Goal: Navigation & Orientation: Find specific page/section

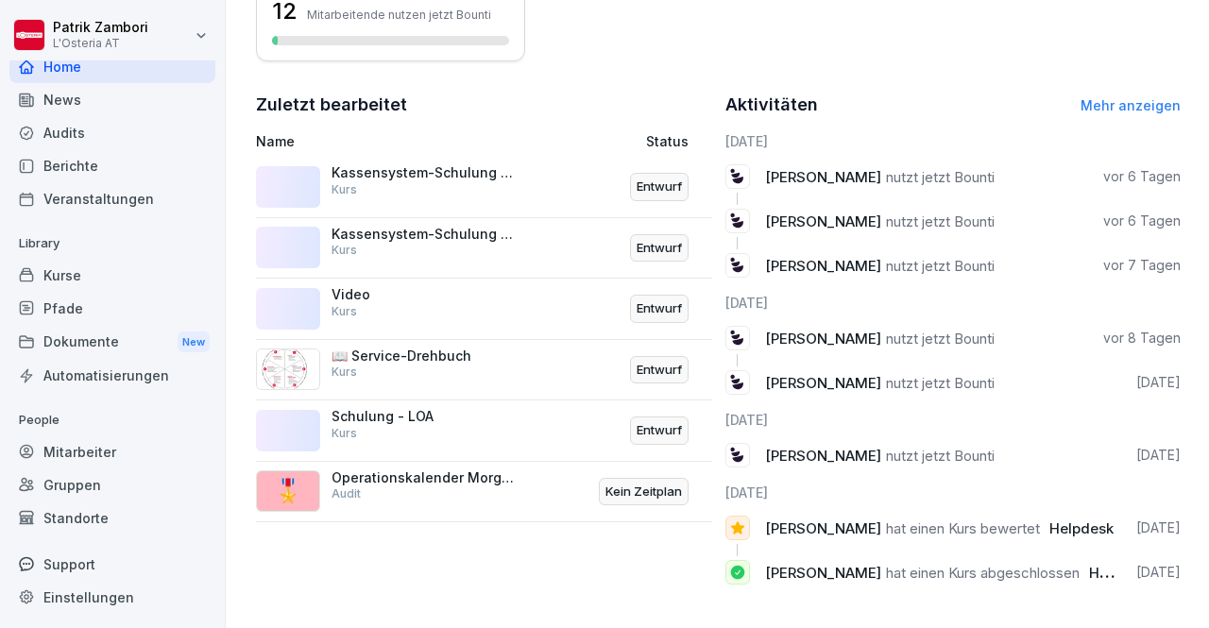
scroll to position [617, 0]
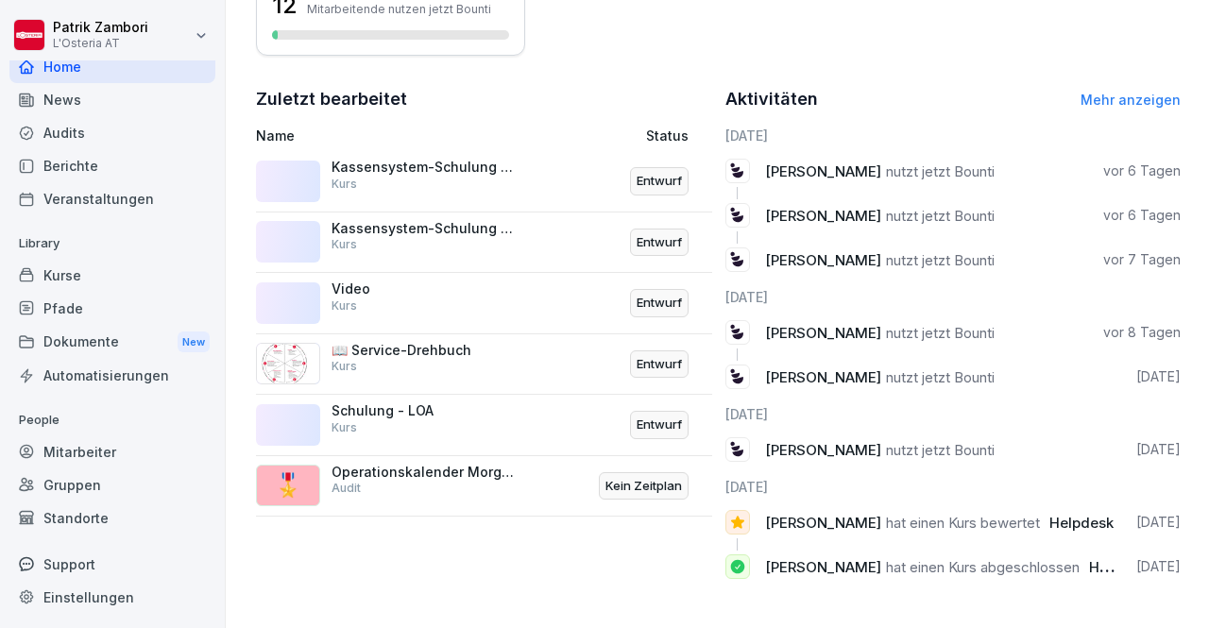
click at [96, 128] on div "Audits" at bounding box center [112, 132] width 206 height 33
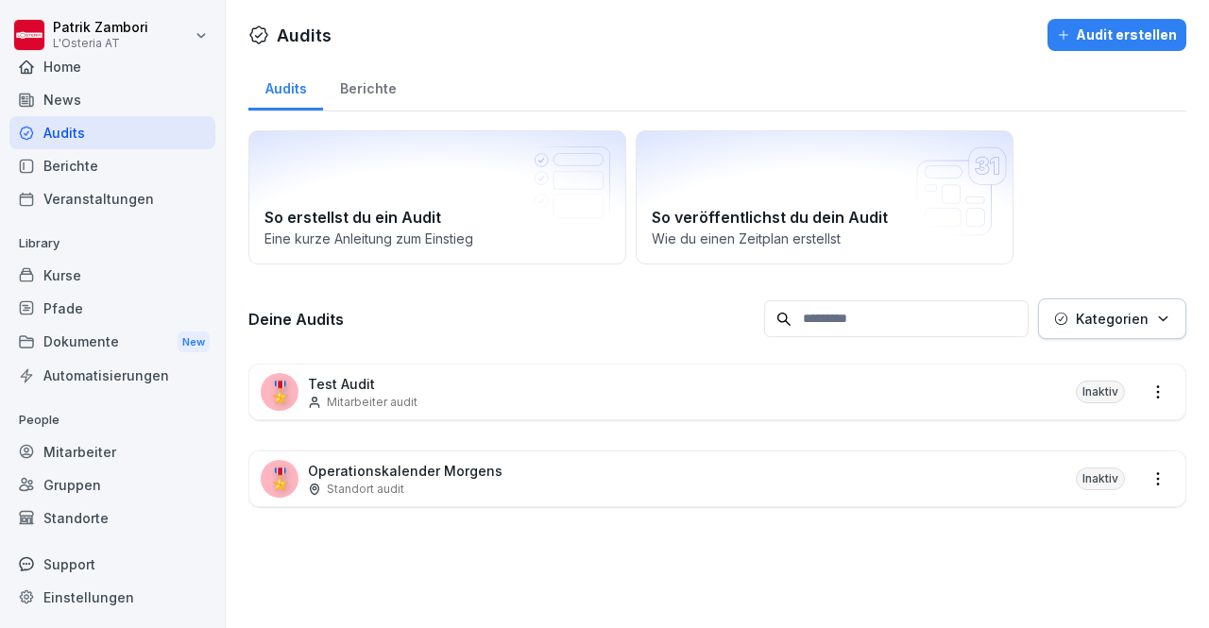
click at [106, 175] on div "Berichte" at bounding box center [112, 165] width 206 height 33
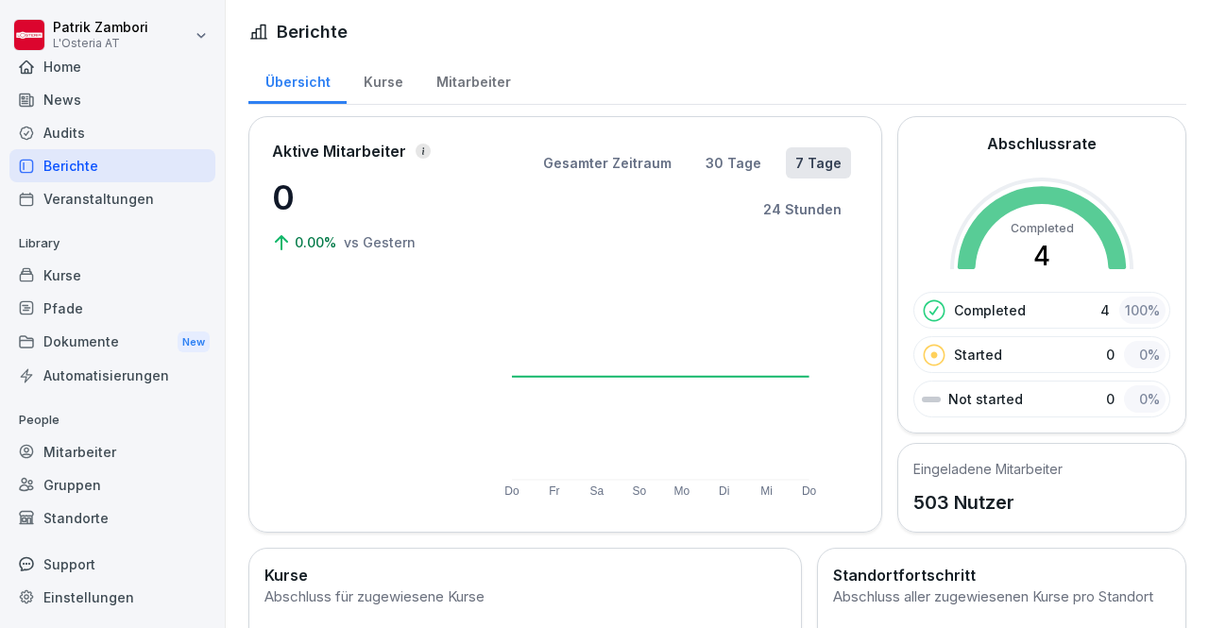
click at [83, 270] on div "Kurse" at bounding box center [112, 275] width 206 height 33
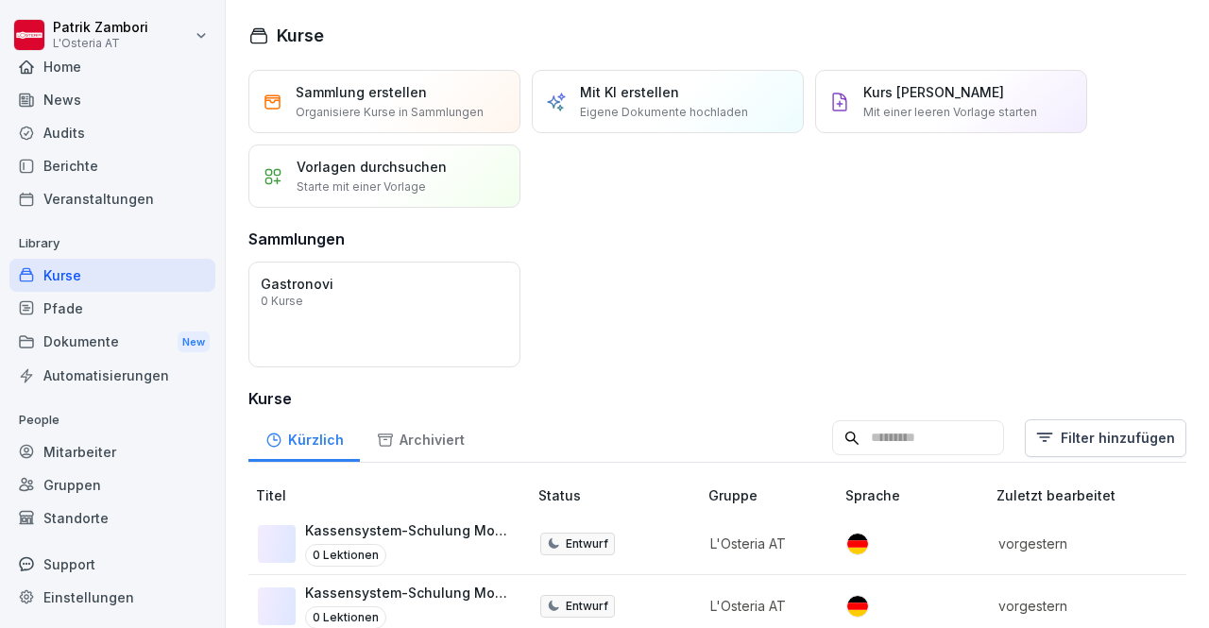
click at [91, 305] on div "Pfade" at bounding box center [112, 308] width 206 height 33
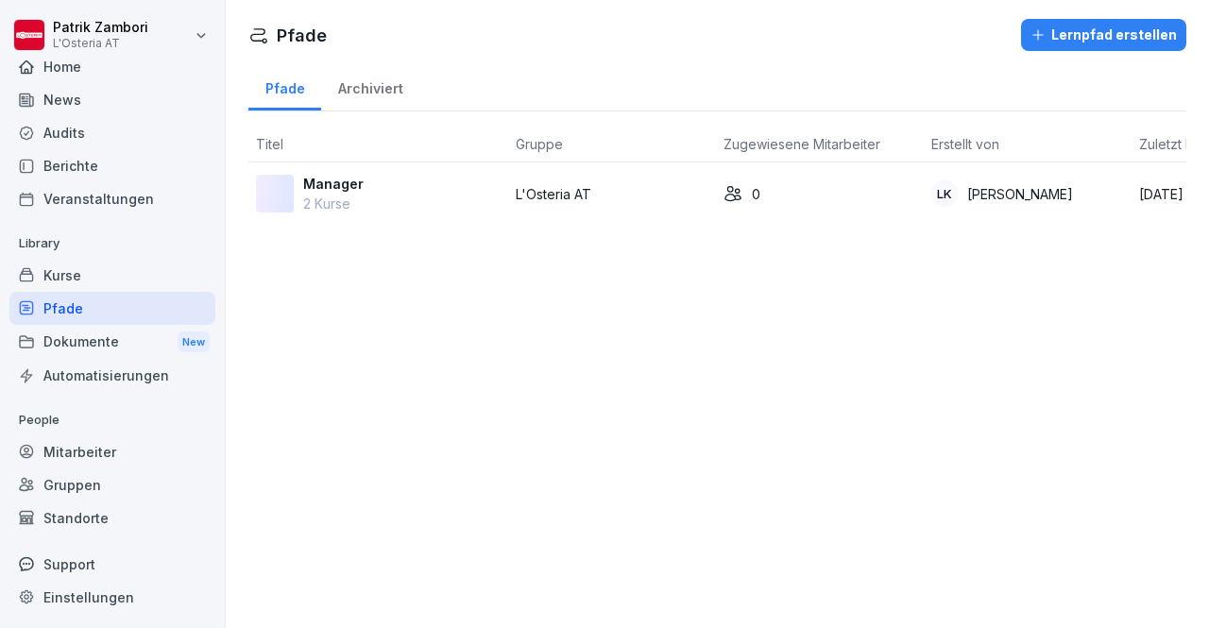
click at [92, 271] on div "Kurse" at bounding box center [112, 275] width 206 height 33
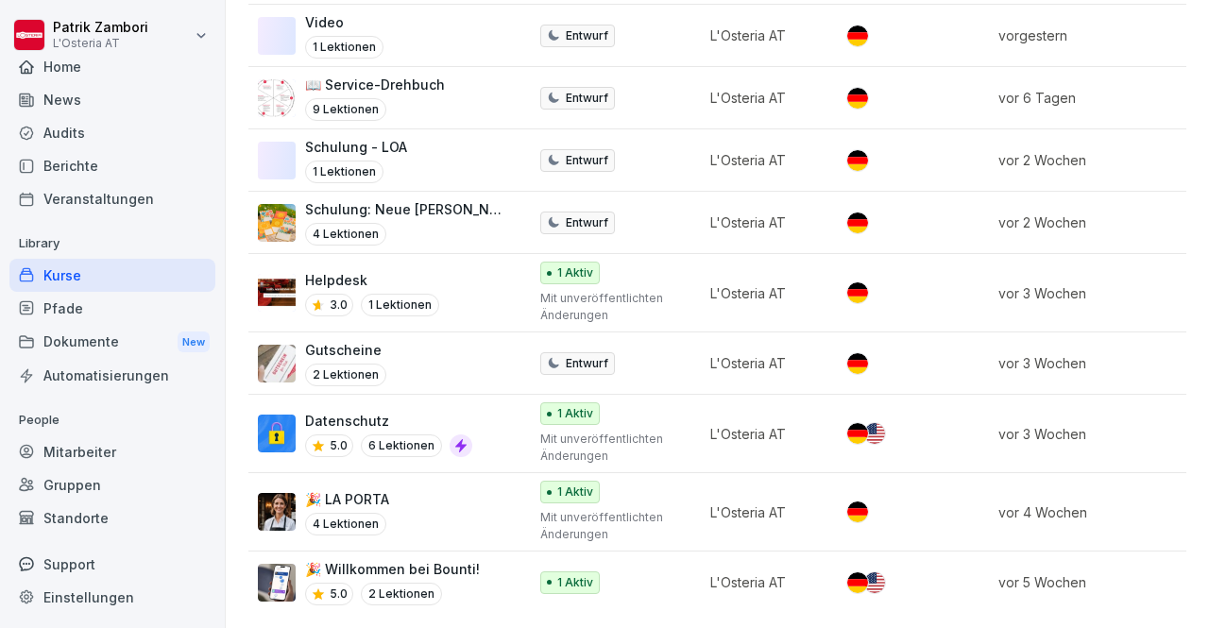
scroll to position [650, 0]
click at [414, 489] on div "🎉 LA PORTA 4 Lektionen" at bounding box center [383, 512] width 250 height 46
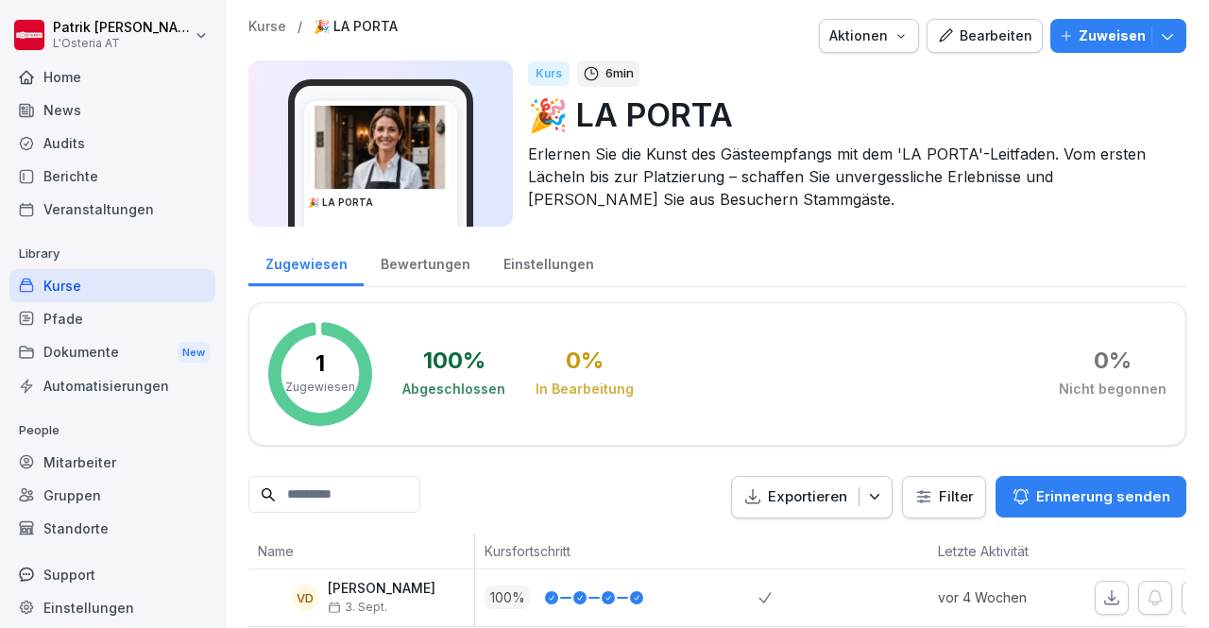
scroll to position [43, 0]
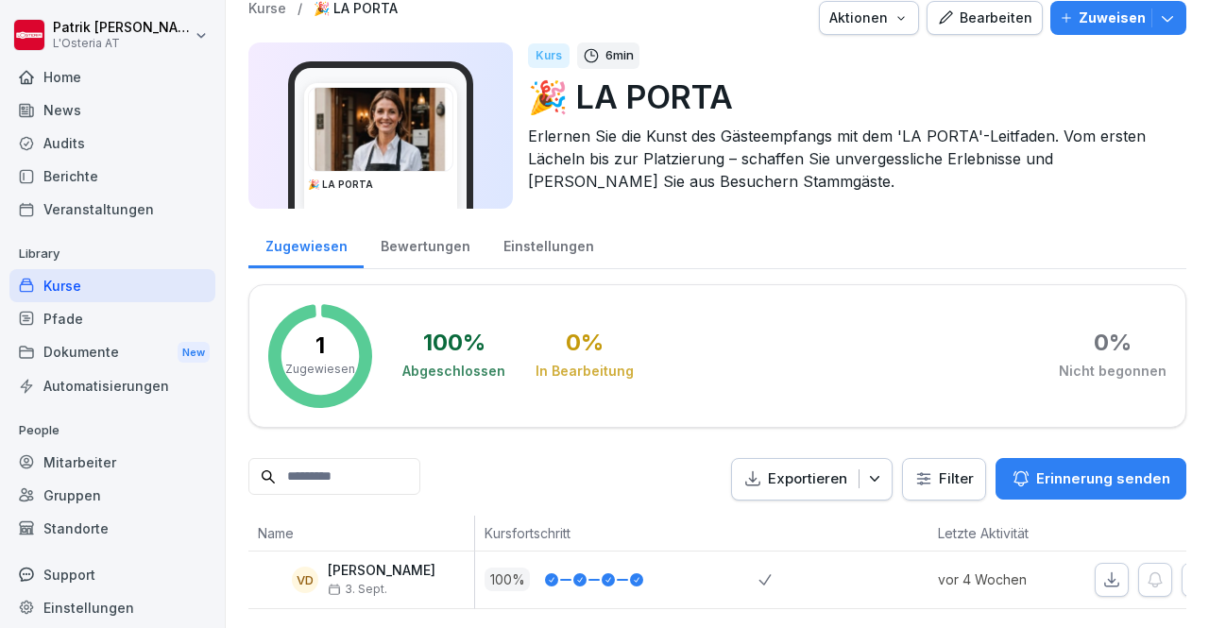
click at [448, 220] on div "Bewertungen" at bounding box center [425, 244] width 123 height 48
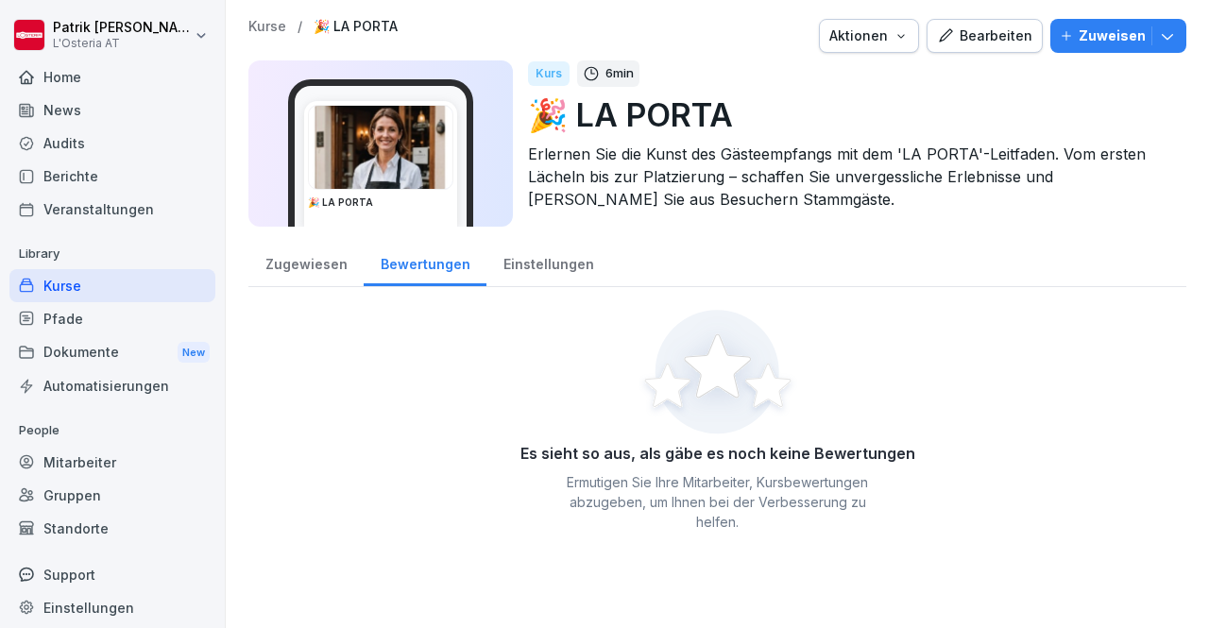
click at [68, 86] on div "Home" at bounding box center [112, 76] width 206 height 33
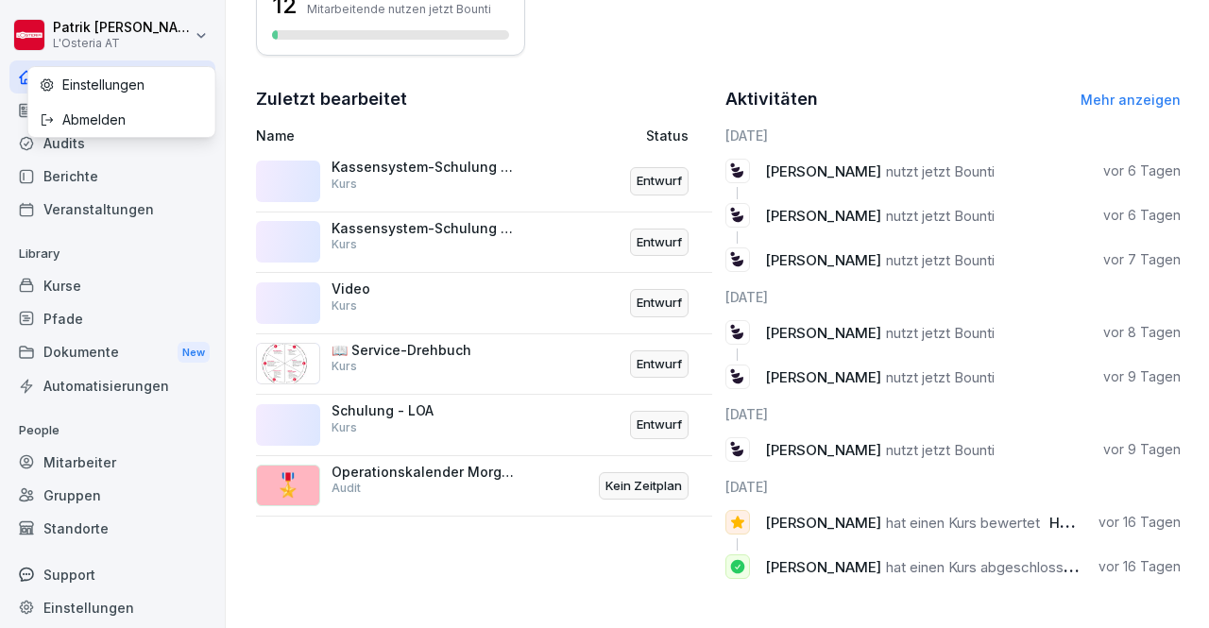
click at [203, 25] on html "[PERSON_NAME] L'Osteria AT Home News Audits Berichte Veranstaltungen Library Ku…" at bounding box center [604, 314] width 1209 height 628
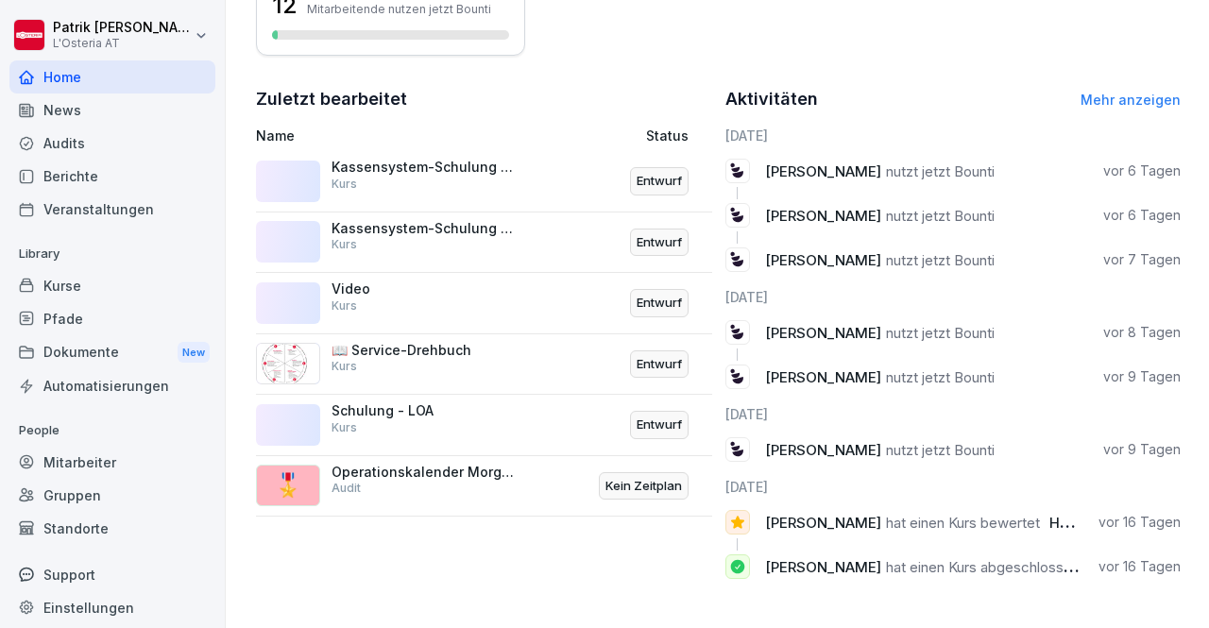
click at [203, 25] on html "[PERSON_NAME] L'Osteria AT Home News Audits Berichte Veranstaltungen Library Ku…" at bounding box center [604, 314] width 1209 height 628
click at [86, 143] on div "Audits" at bounding box center [112, 143] width 206 height 33
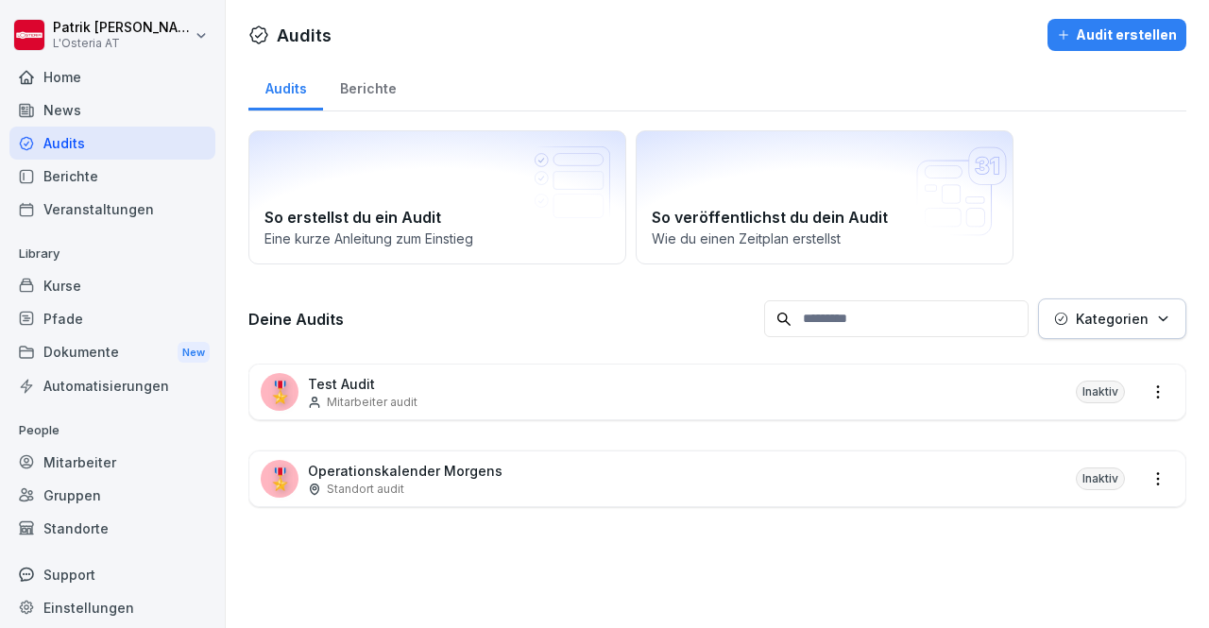
click at [497, 387] on div "🎖️ Test Audit Mitarbeiter audit Inaktiv" at bounding box center [717, 392] width 936 height 55
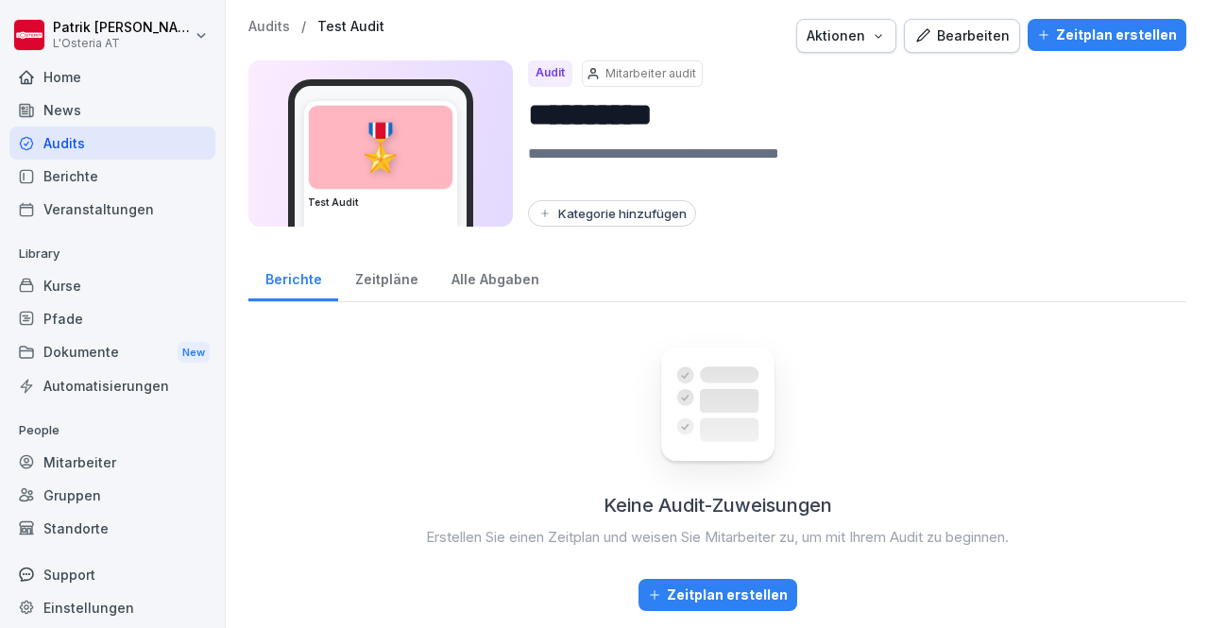
click at [94, 171] on div "Berichte" at bounding box center [112, 176] width 206 height 33
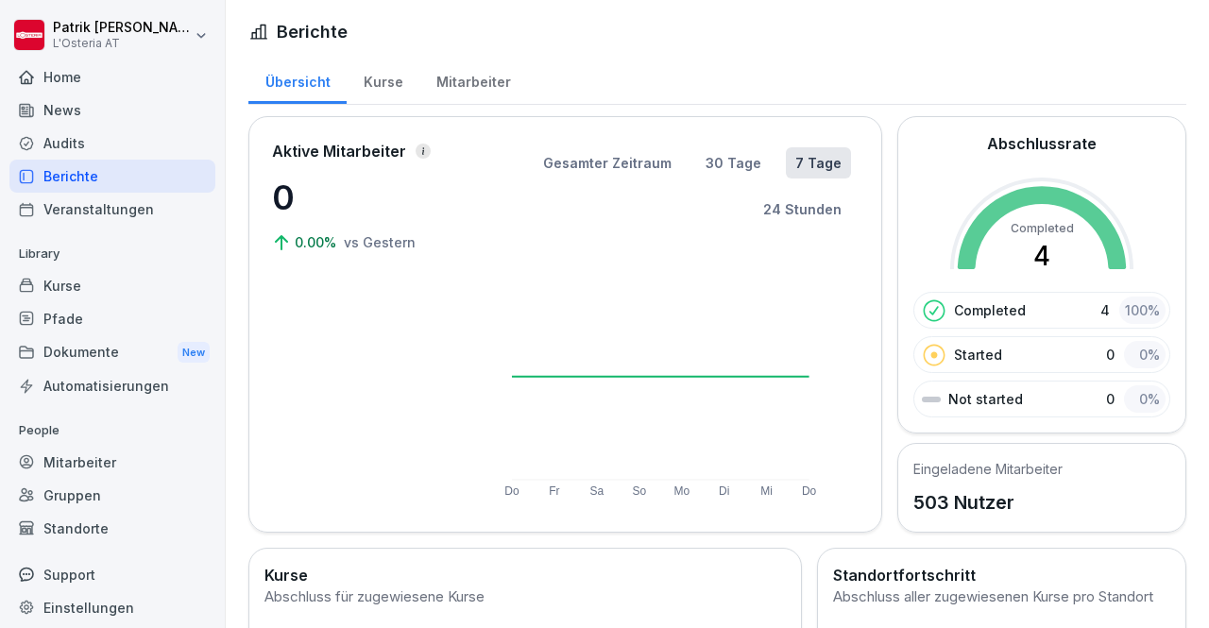
scroll to position [249, 0]
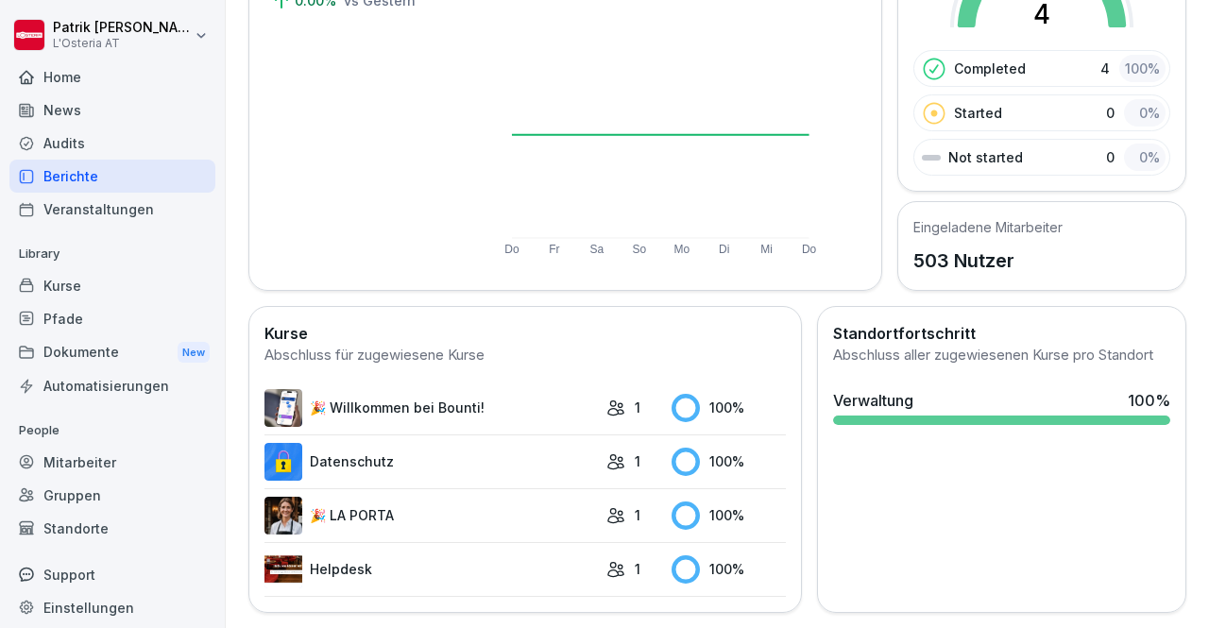
click at [440, 398] on link "🎉 Willkommen bei Bounti!" at bounding box center [431, 408] width 333 height 38
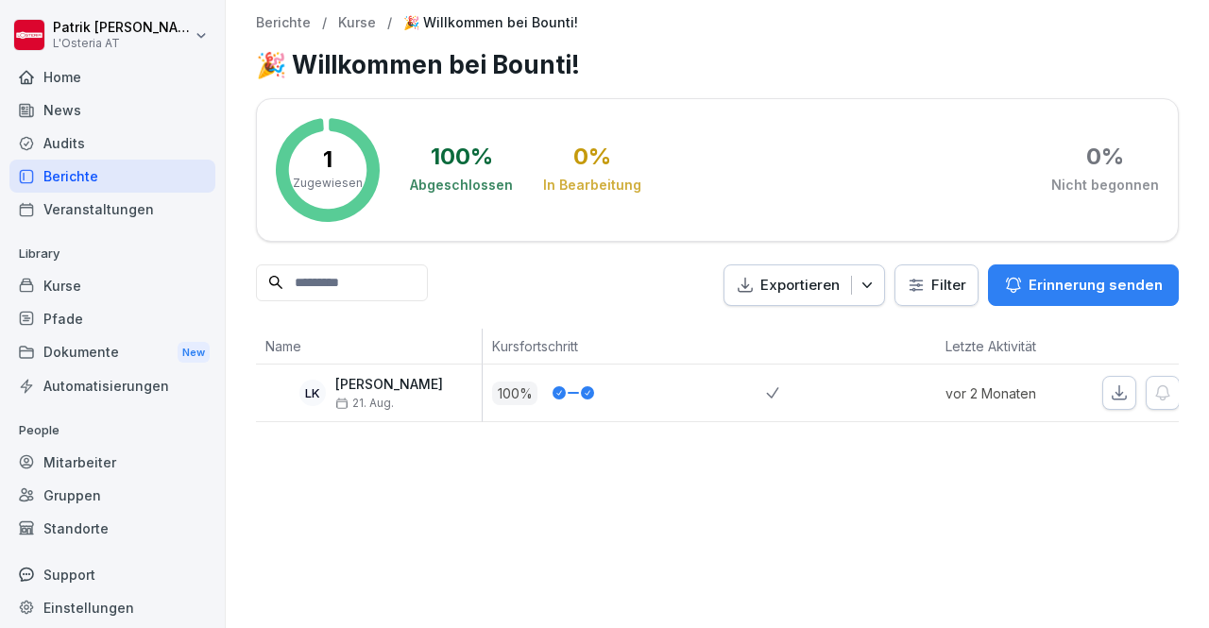
click at [327, 179] on p "Zugewiesen" at bounding box center [328, 183] width 70 height 17
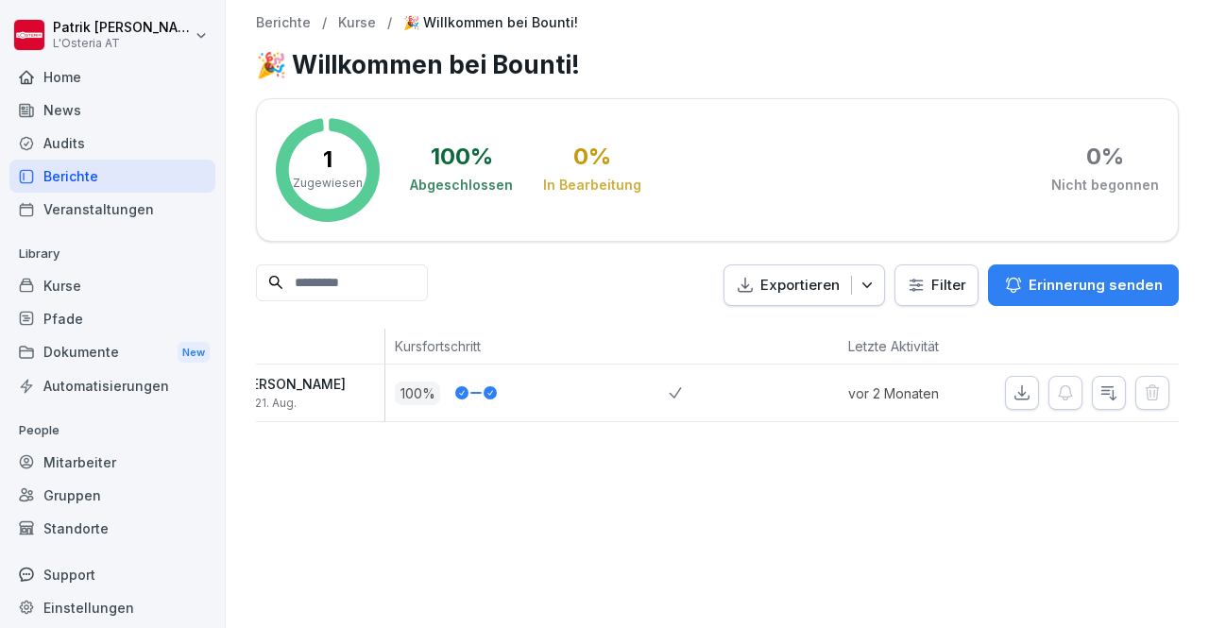
scroll to position [0, 111]
click at [104, 85] on div "Home" at bounding box center [112, 76] width 206 height 33
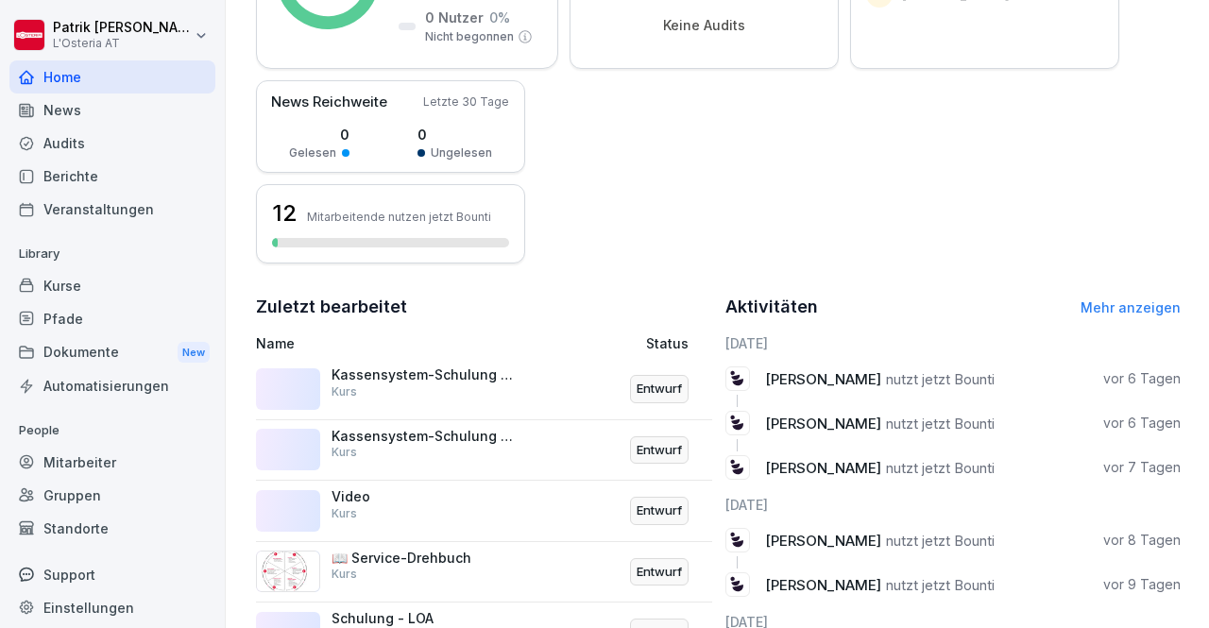
scroll to position [617, 0]
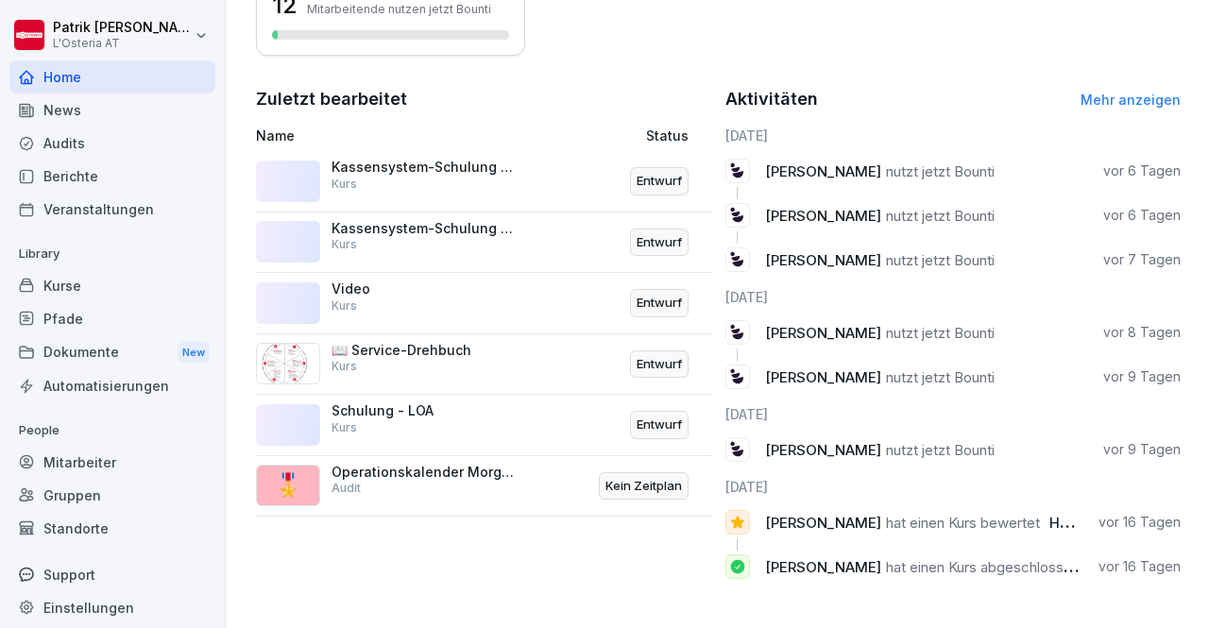
click at [561, 348] on div "Entwurf" at bounding box center [621, 364] width 137 height 45
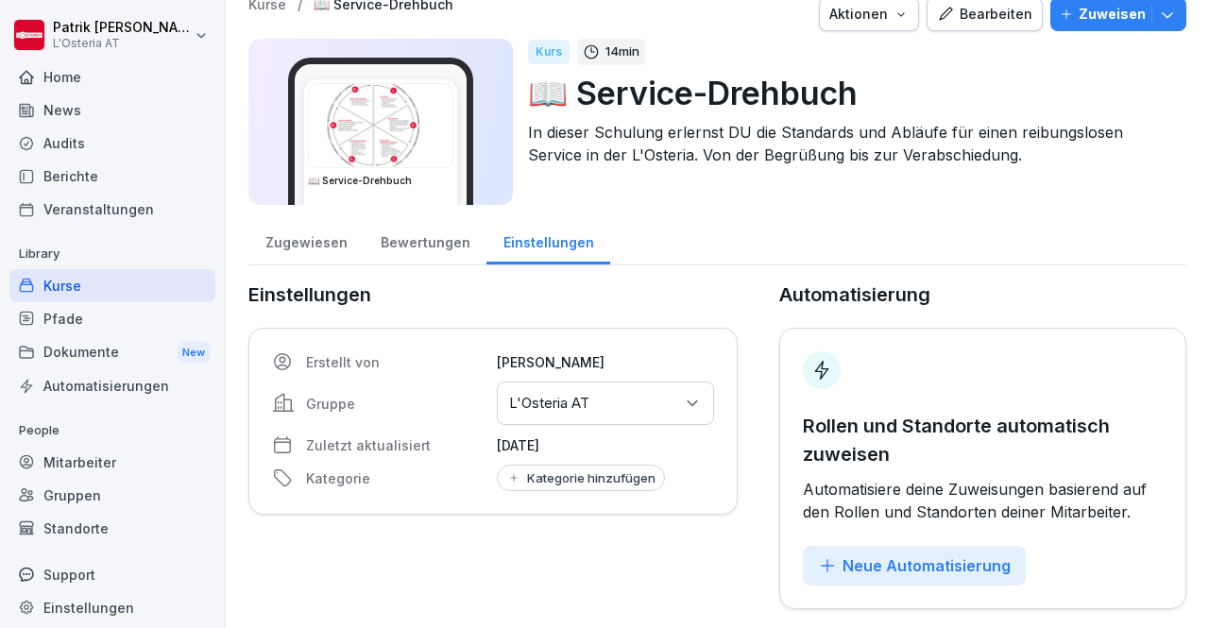
click at [428, 230] on div "Bewertungen" at bounding box center [425, 240] width 123 height 48
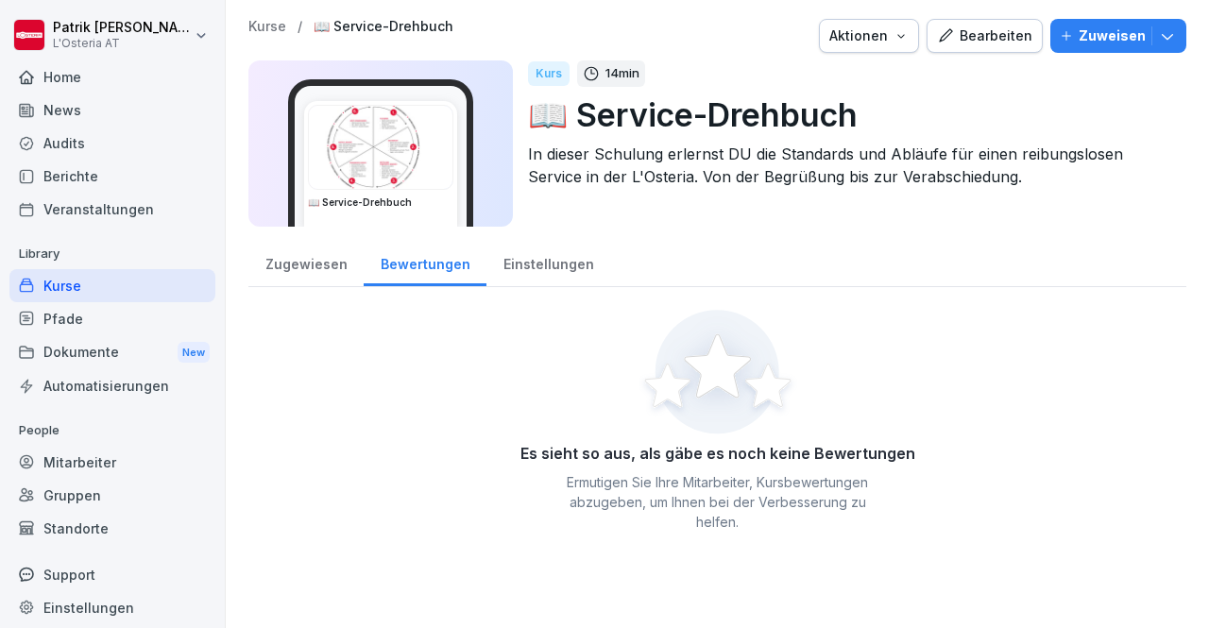
click at [295, 255] on div "Zugewiesen" at bounding box center [305, 262] width 115 height 48
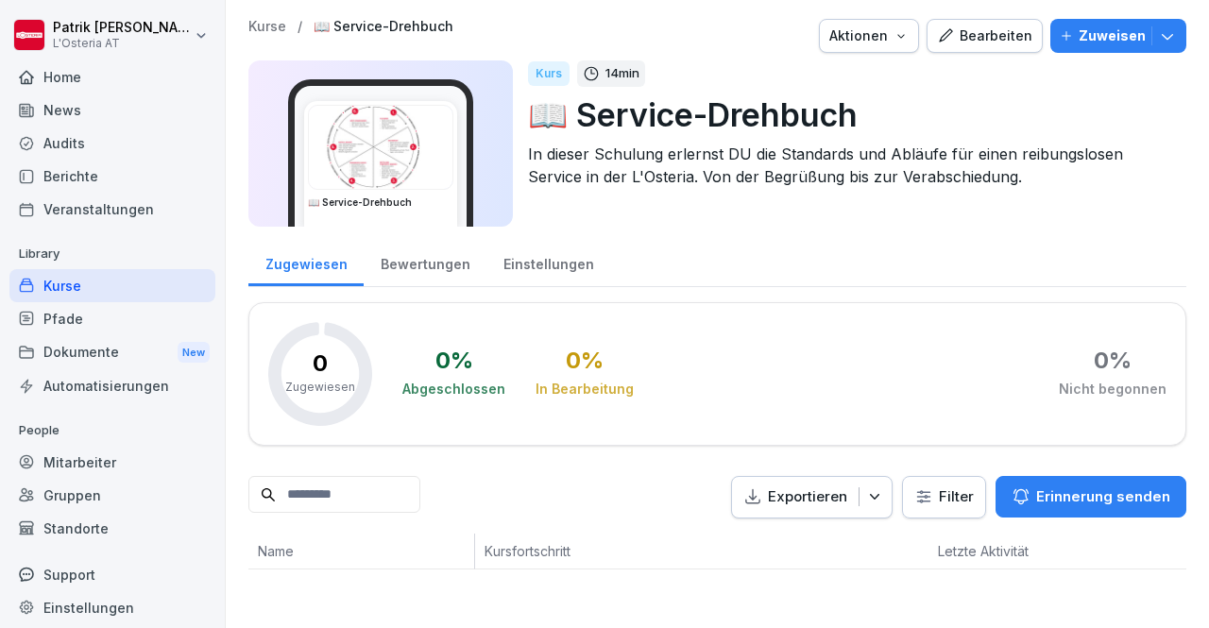
click at [384, 131] on img at bounding box center [381, 147] width 144 height 83
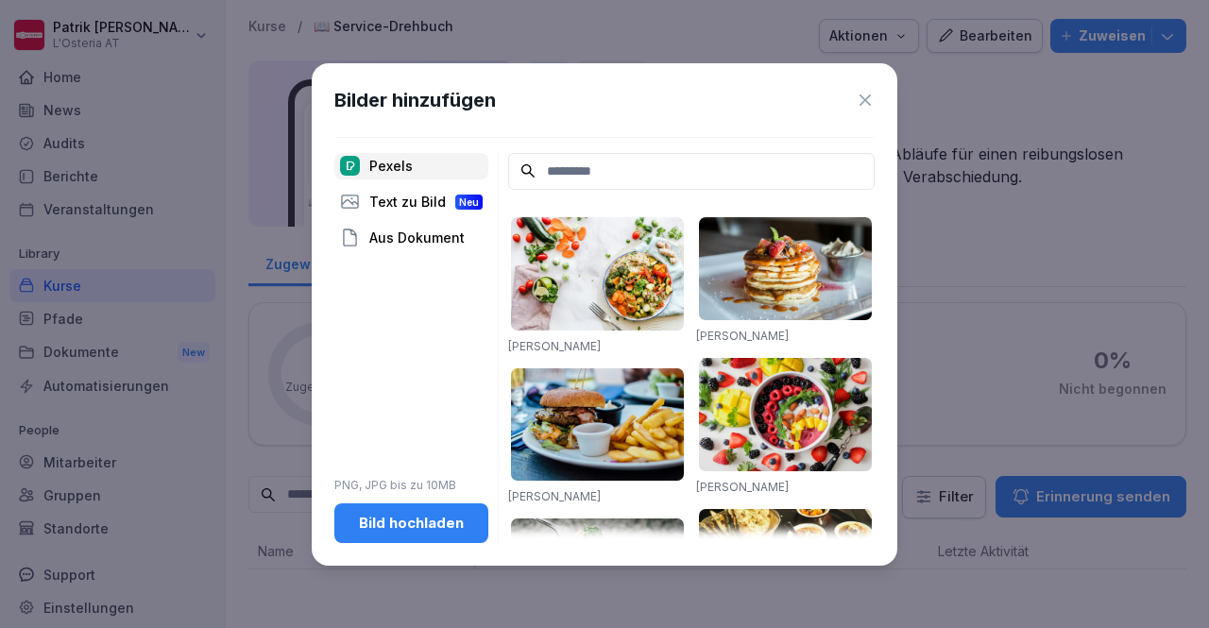
click at [867, 103] on icon at bounding box center [865, 100] width 19 height 19
